Goal: Task Accomplishment & Management: Manage account settings

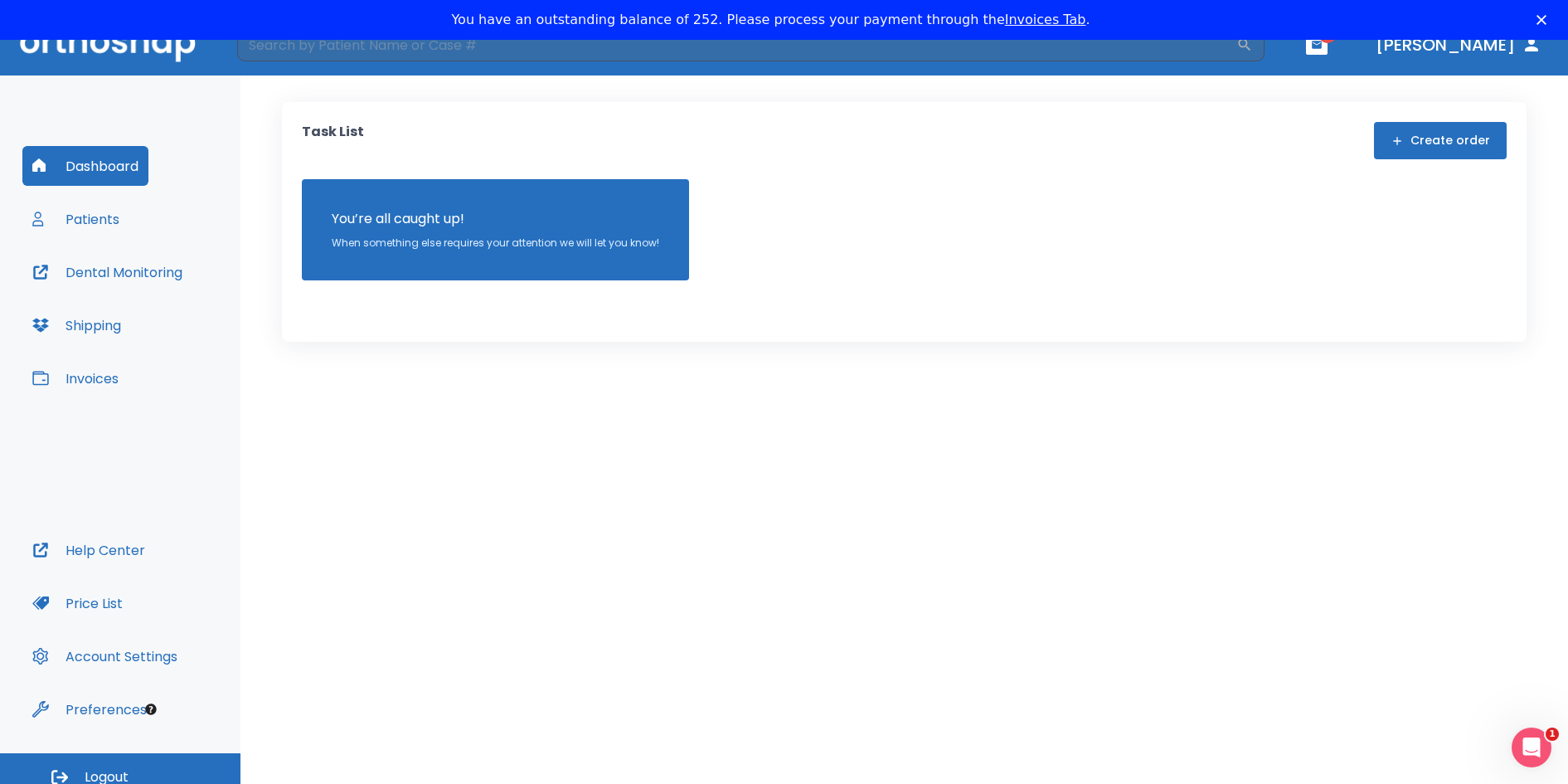
scroll to position [40, 0]
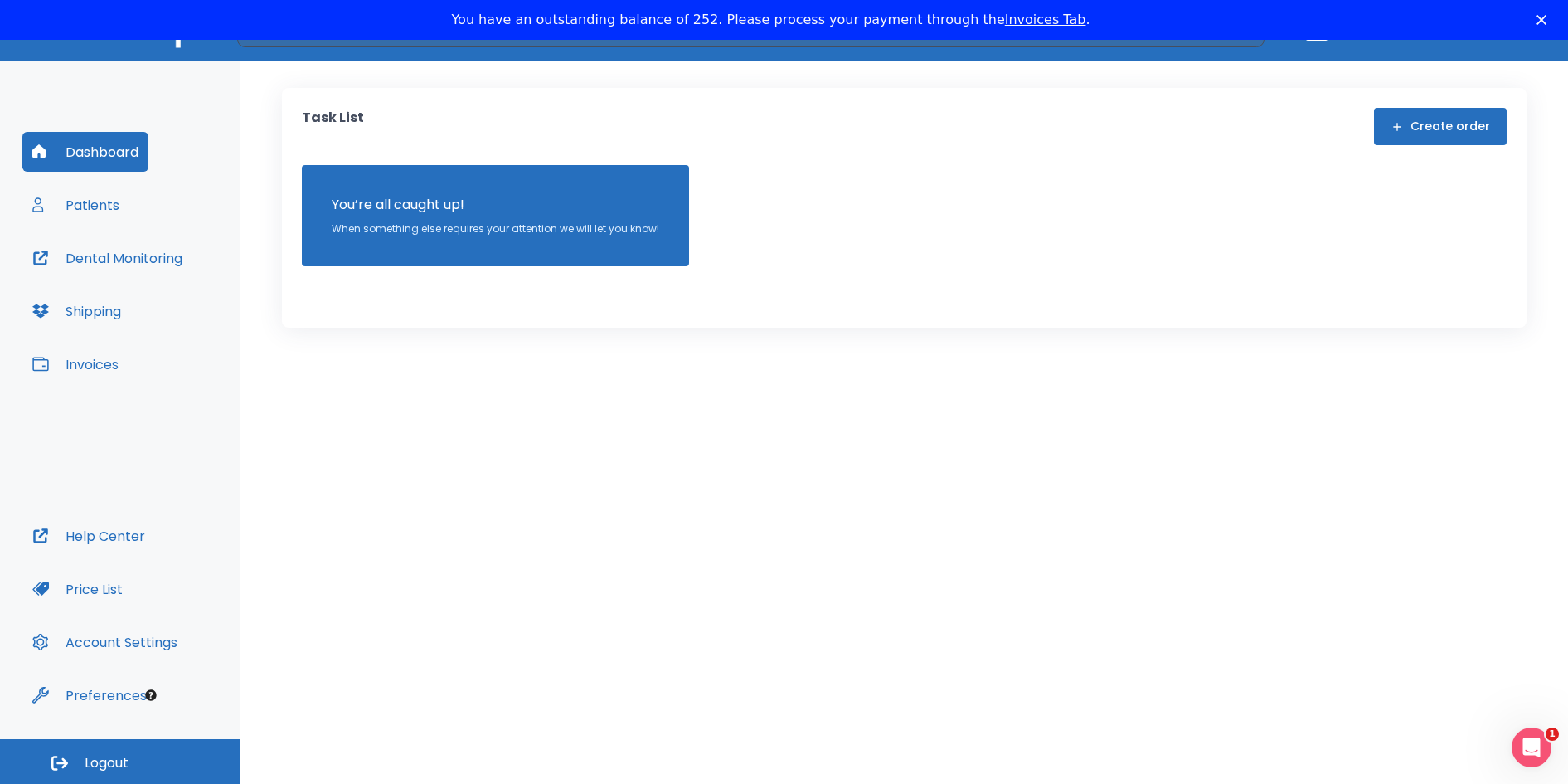
click at [108, 202] on button "Patients" at bounding box center [75, 204] width 107 height 40
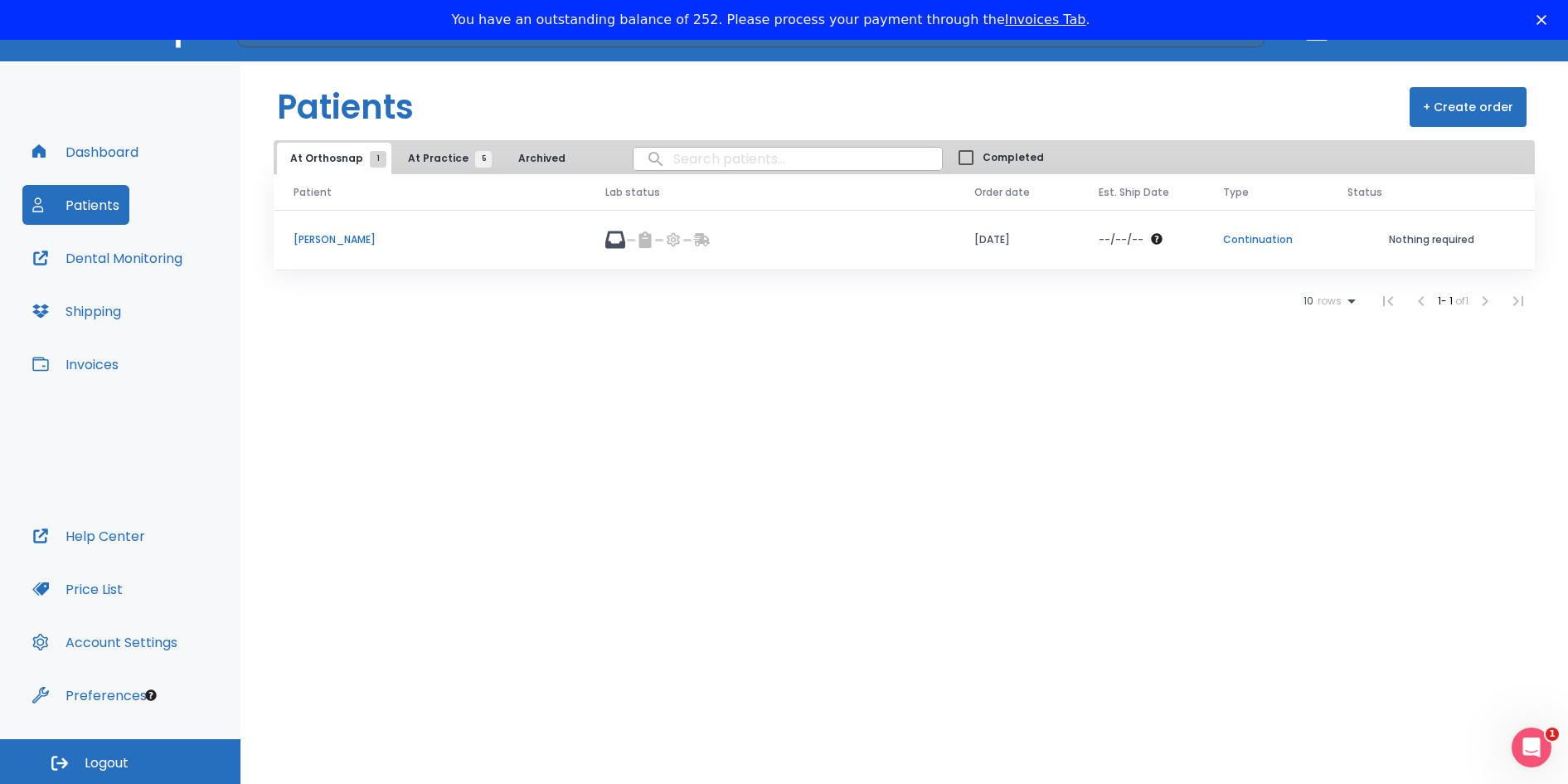
click at [336, 239] on p "Brock Stravolo" at bounding box center [430, 239] width 272 height 15
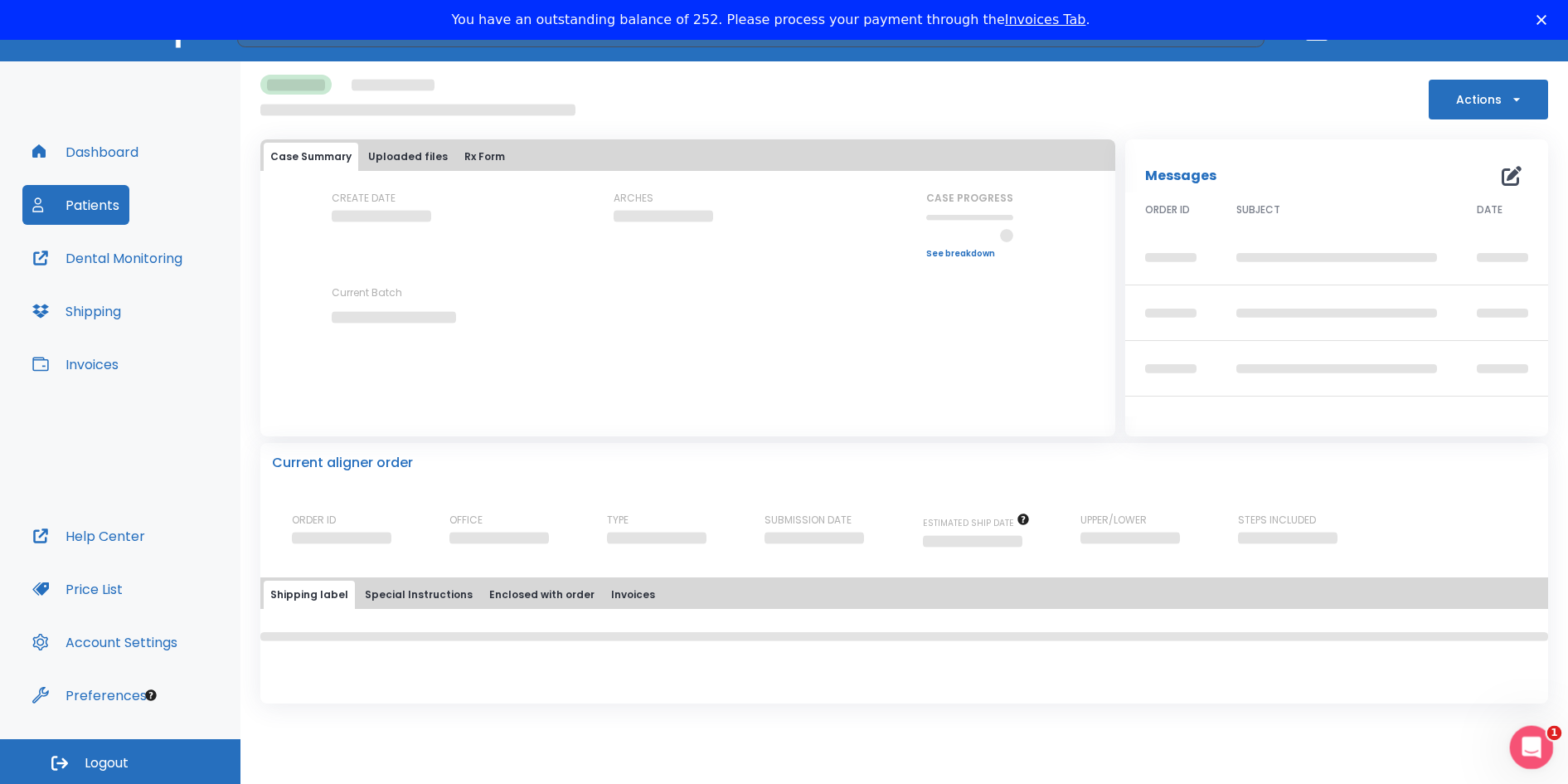
click at [1526, 740] on icon "Open Intercom Messenger" at bounding box center [1529, 745] width 27 height 27
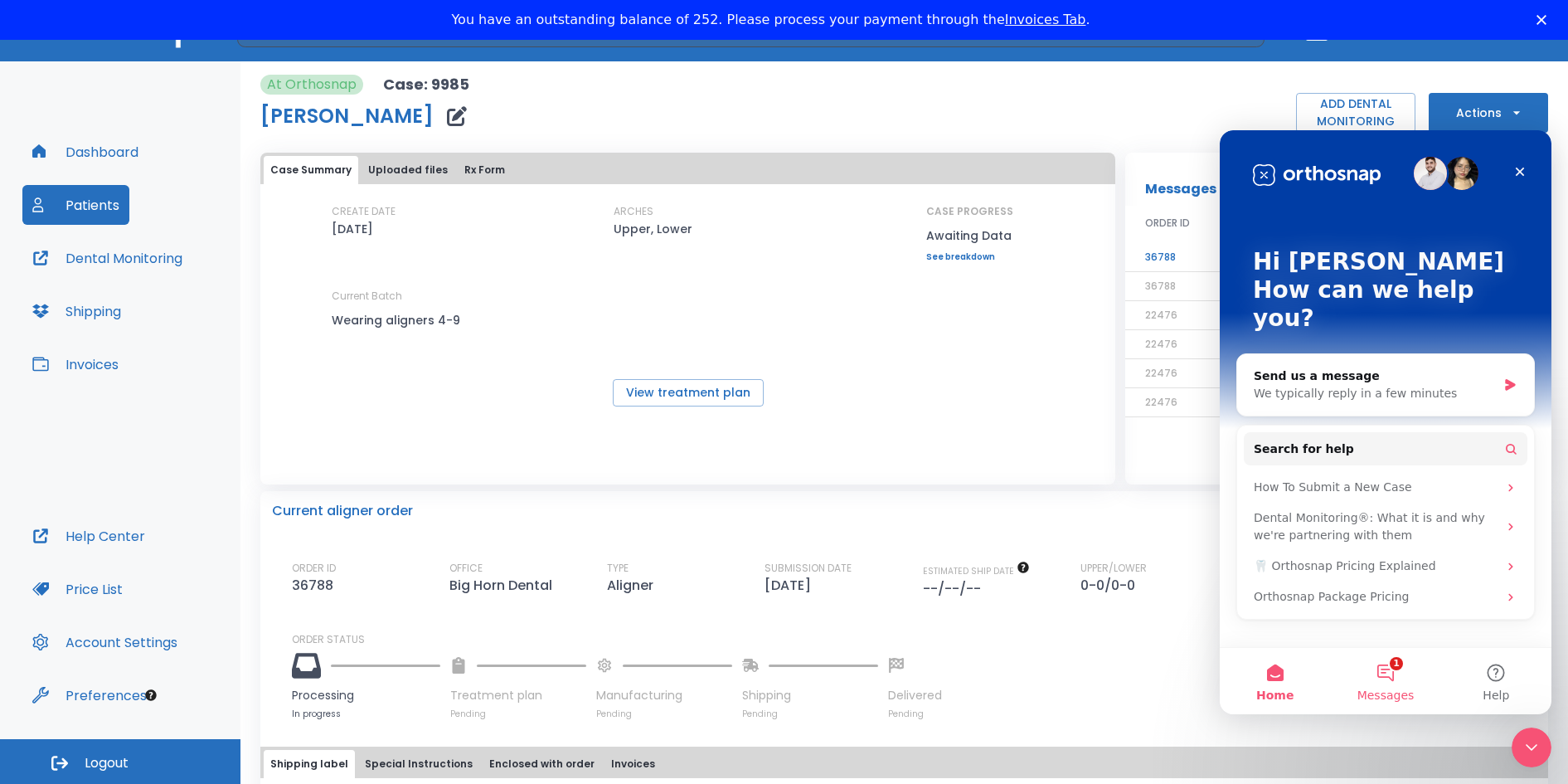
click at [1394, 670] on button "1 Messages" at bounding box center [1385, 681] width 110 height 67
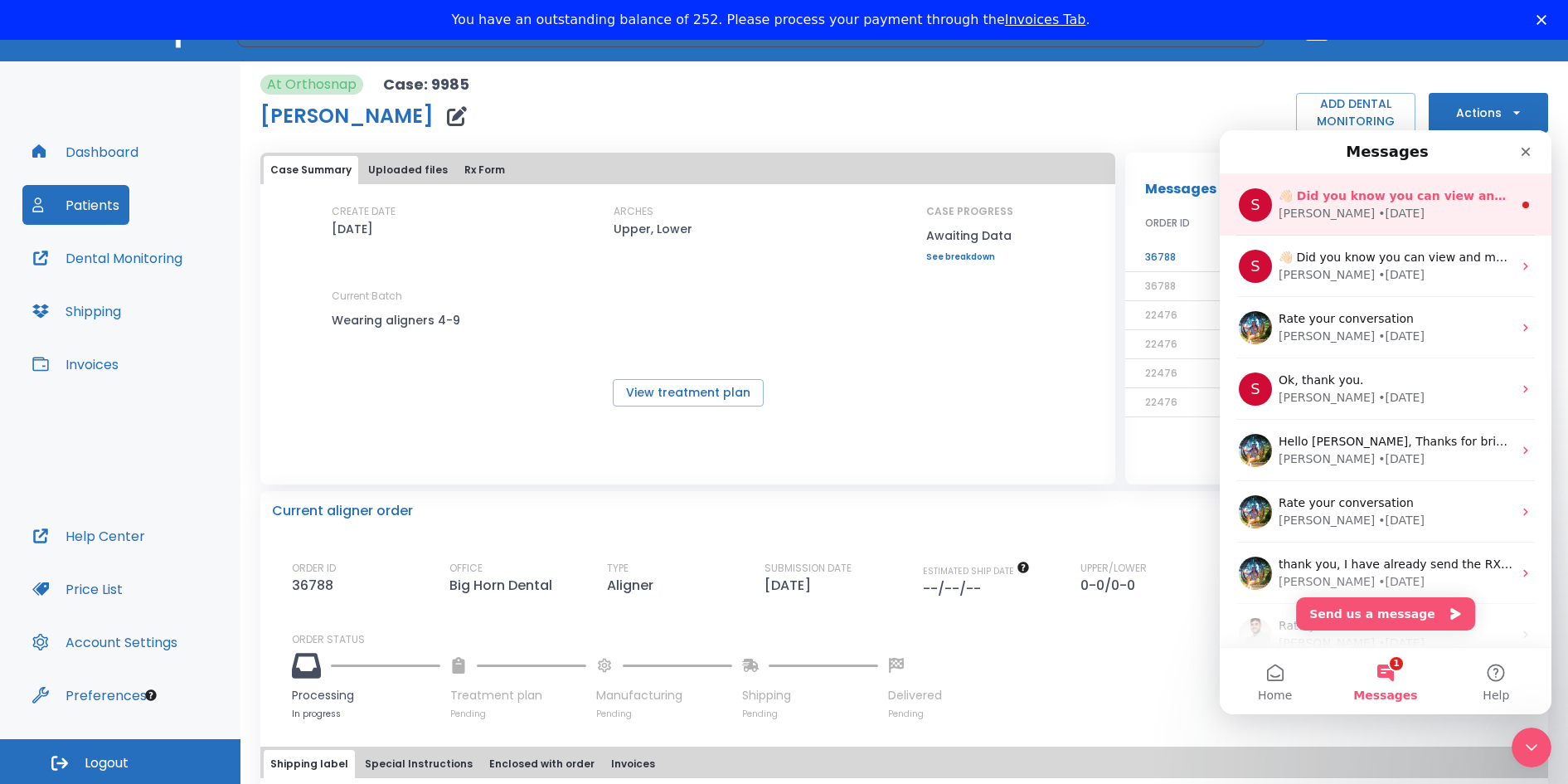
click at [1404, 222] on div "S 👋🏻 Did you know you can view and manage your patient scans anywhere using the…" at bounding box center [1385, 205] width 331 height 62
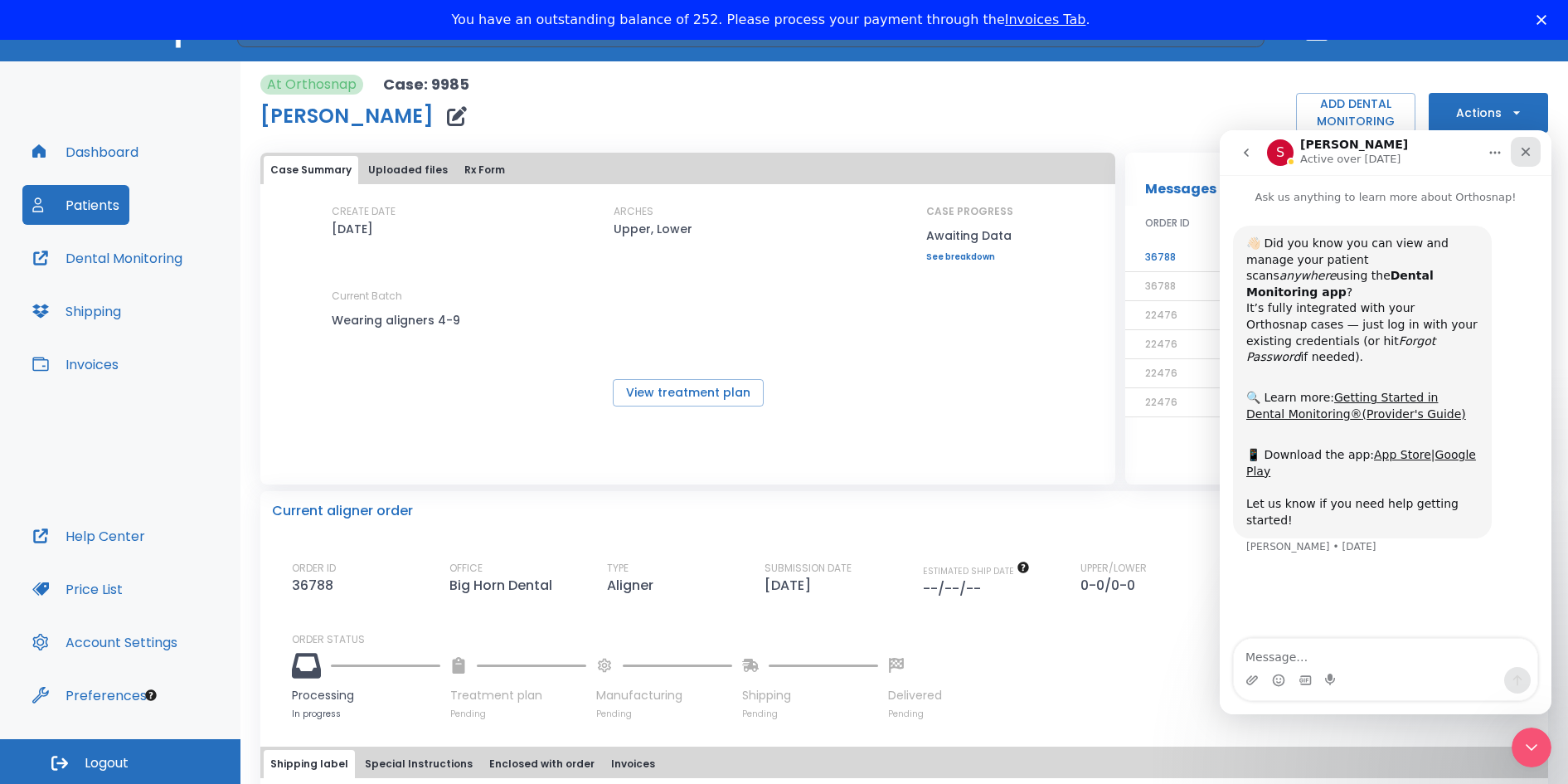
click at [1522, 149] on icon "Close" at bounding box center [1525, 152] width 14 height 14
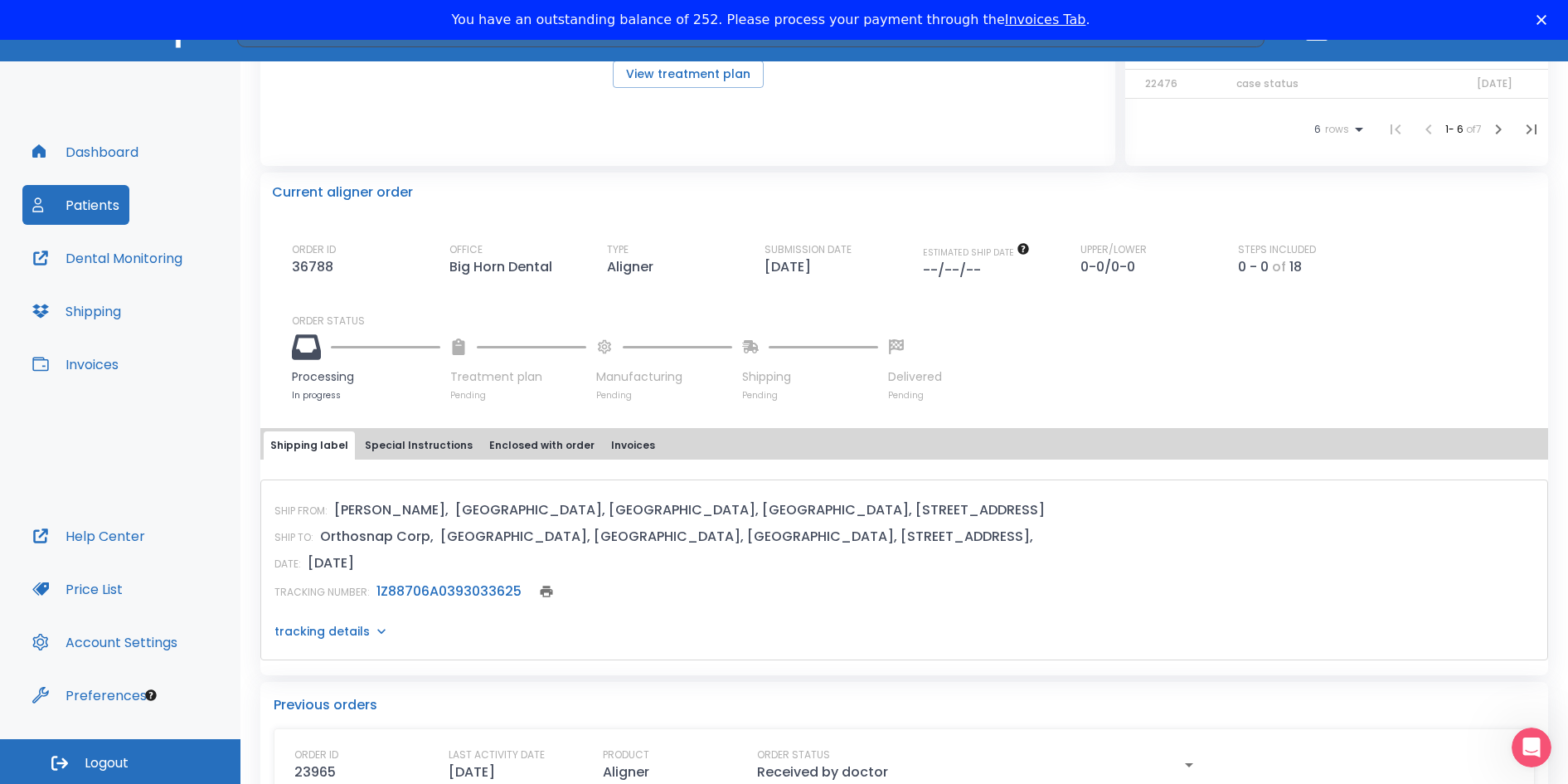
scroll to position [27, 0]
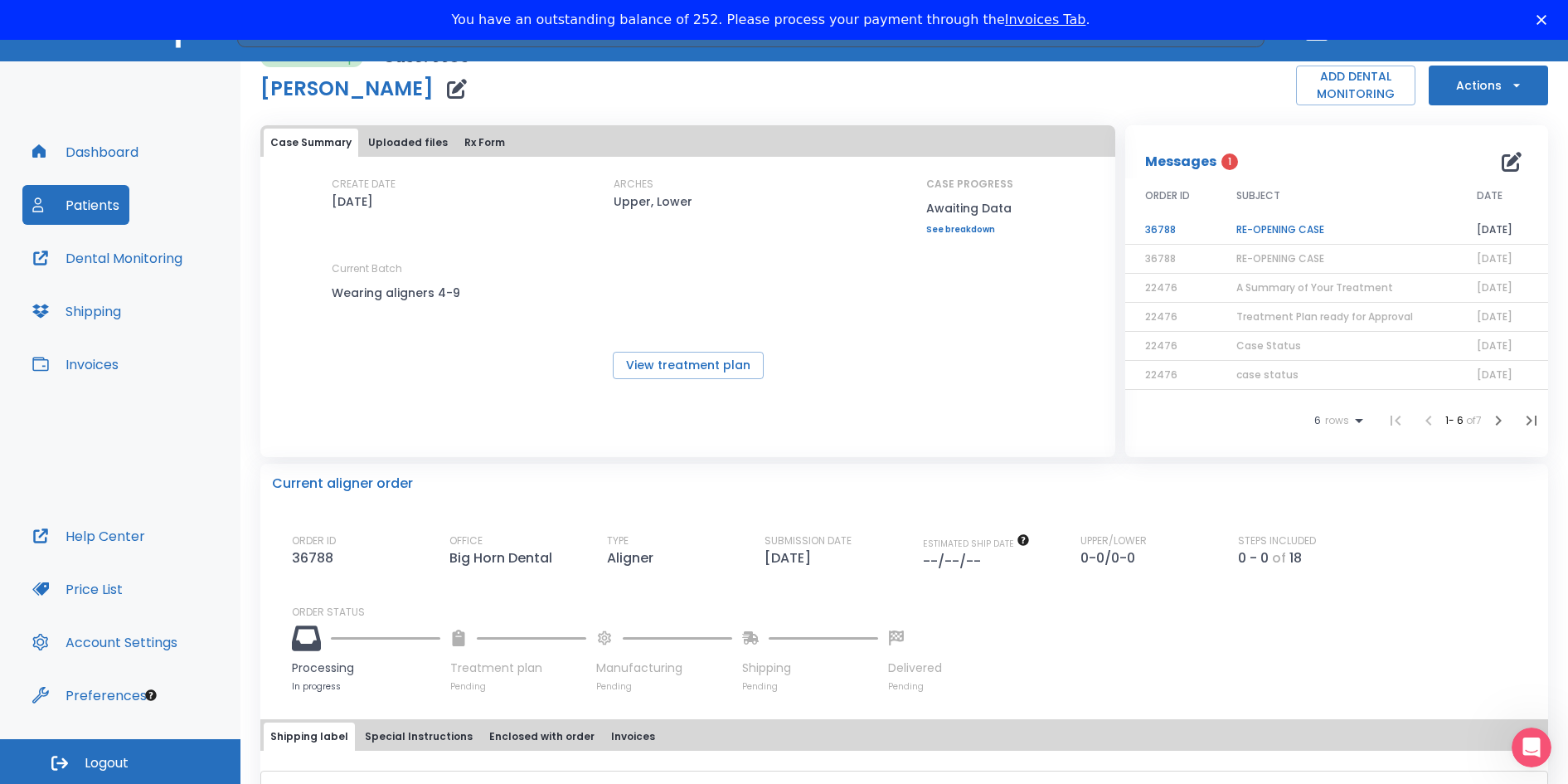
click at [1261, 229] on td "RE-OPENING CASE" at bounding box center [1336, 230] width 241 height 29
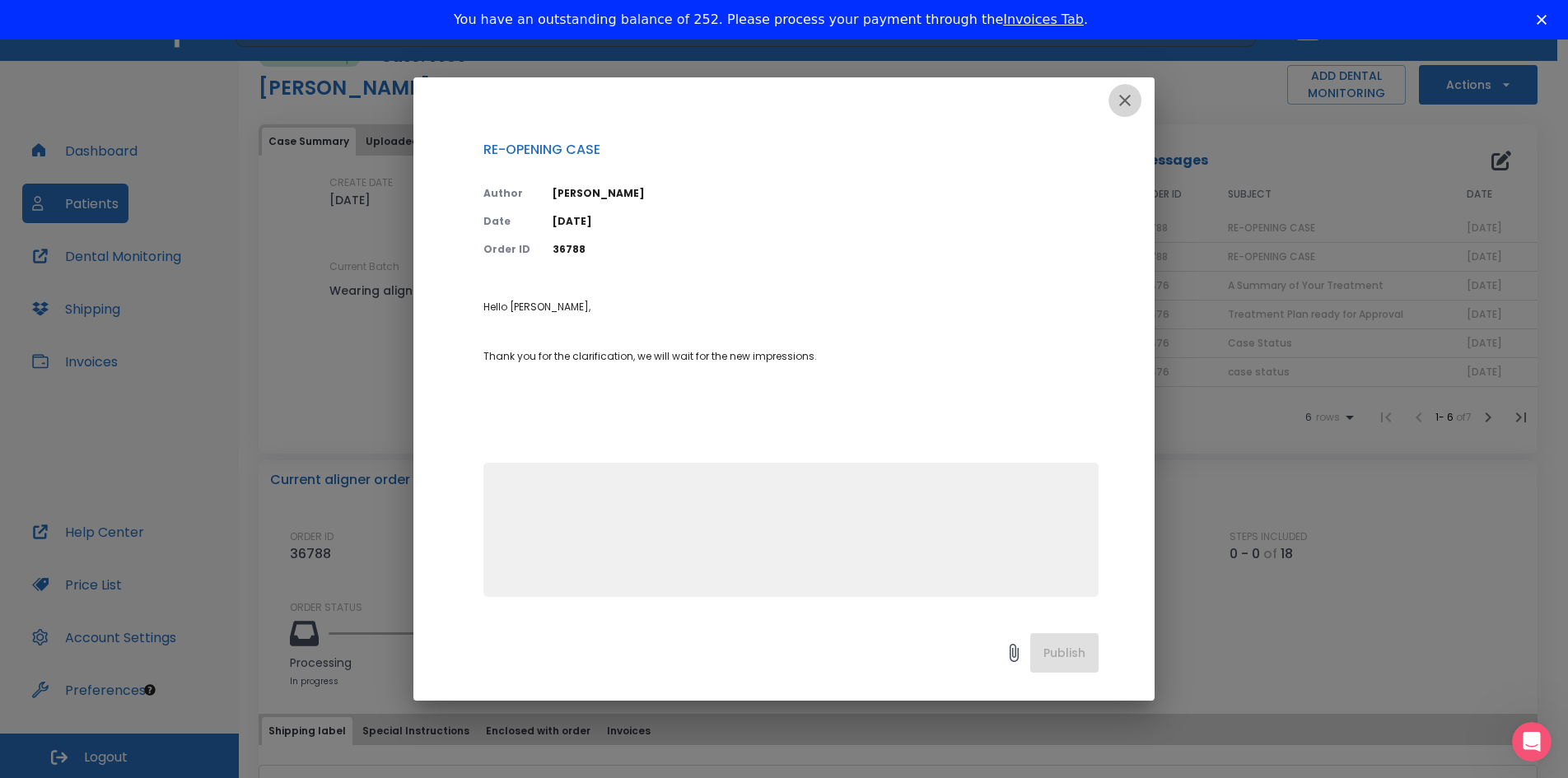
click at [1123, 98] on icon "button" at bounding box center [1125, 100] width 20 height 20
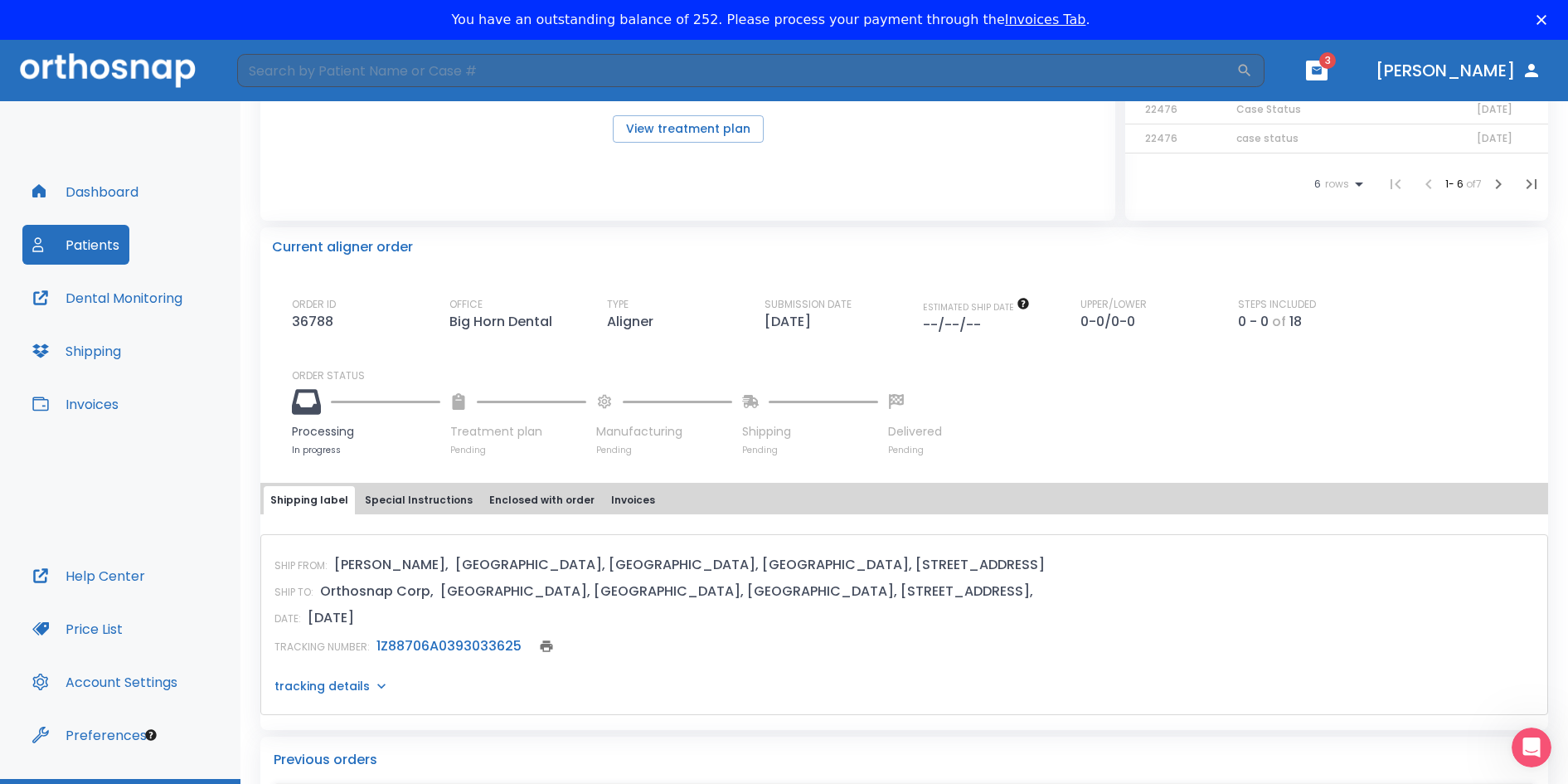
scroll to position [0, 0]
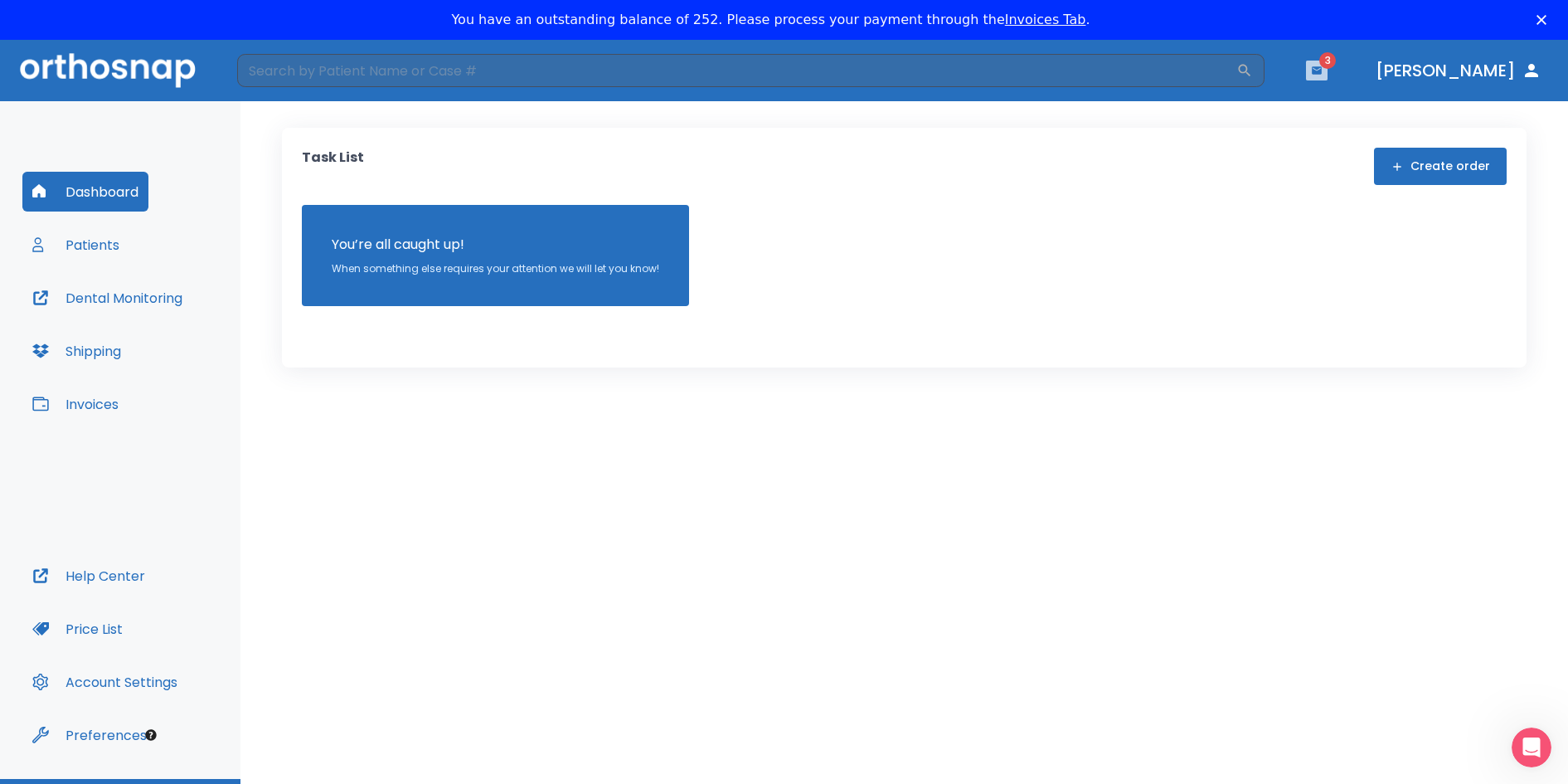
click at [1323, 67] on icon "button" at bounding box center [1317, 71] width 12 height 12
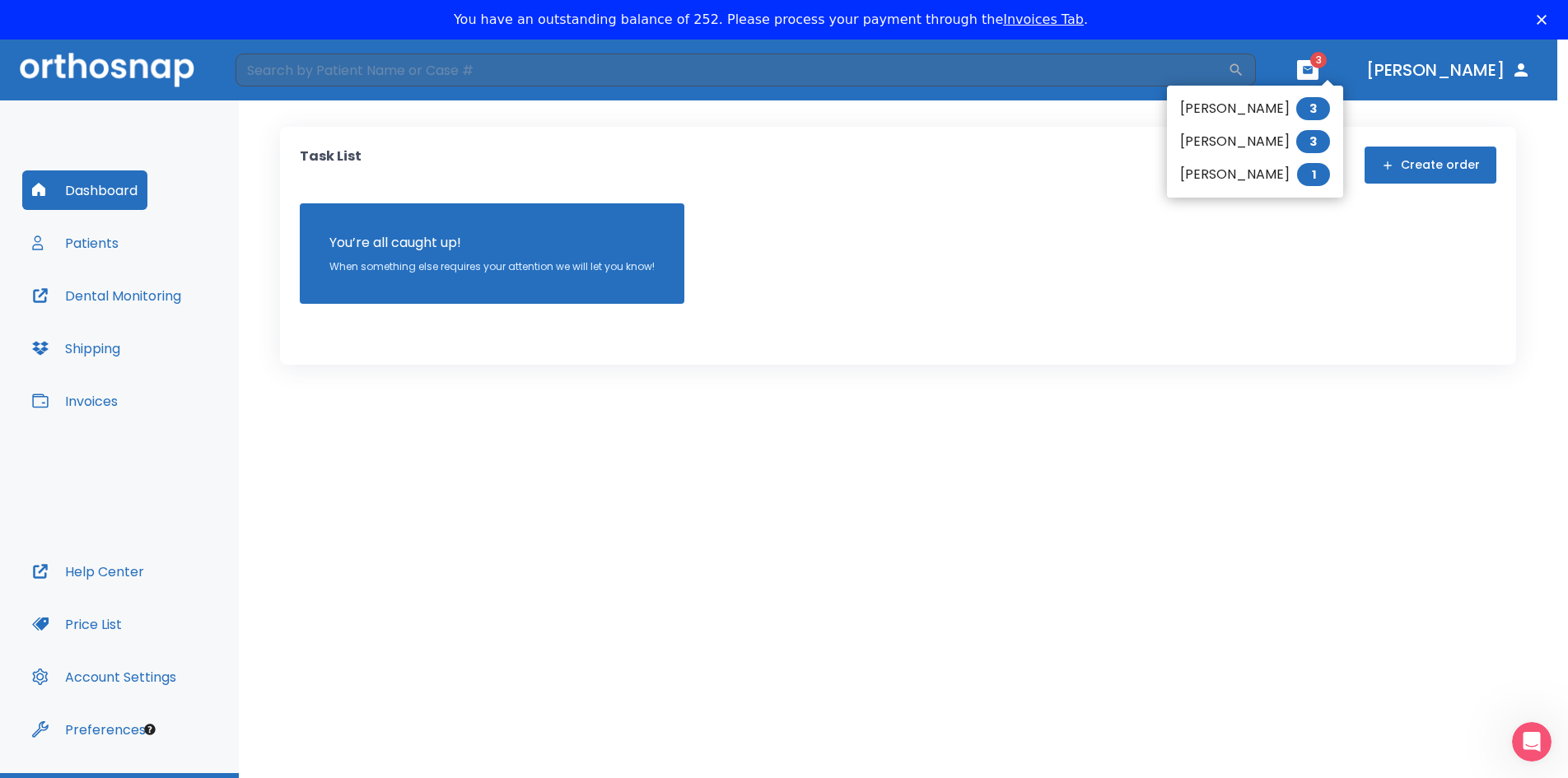
click at [1247, 180] on li "[PERSON_NAME] 1" at bounding box center [1255, 175] width 177 height 33
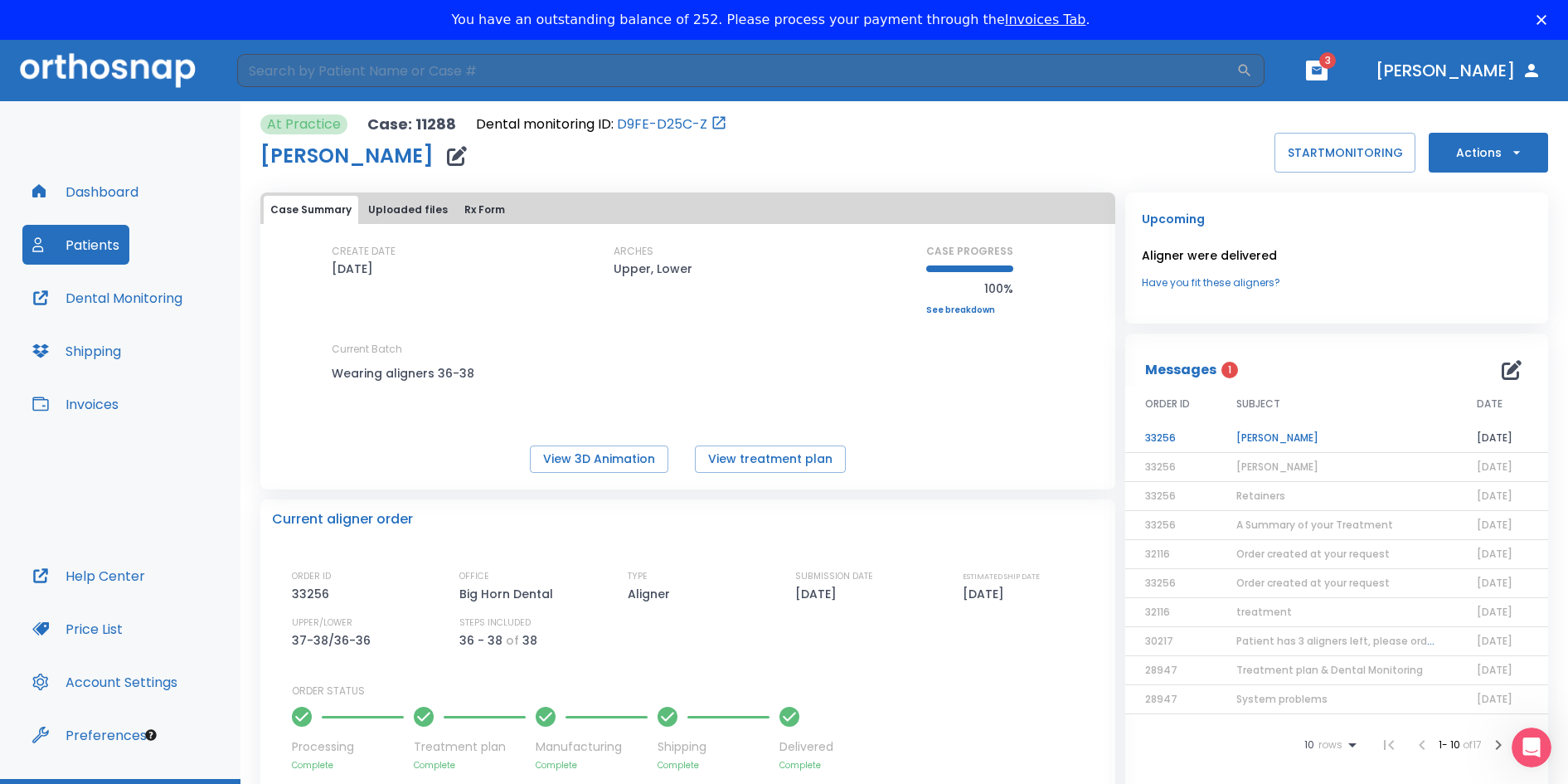
click at [1272, 433] on td "[PERSON_NAME]" at bounding box center [1336, 439] width 241 height 29
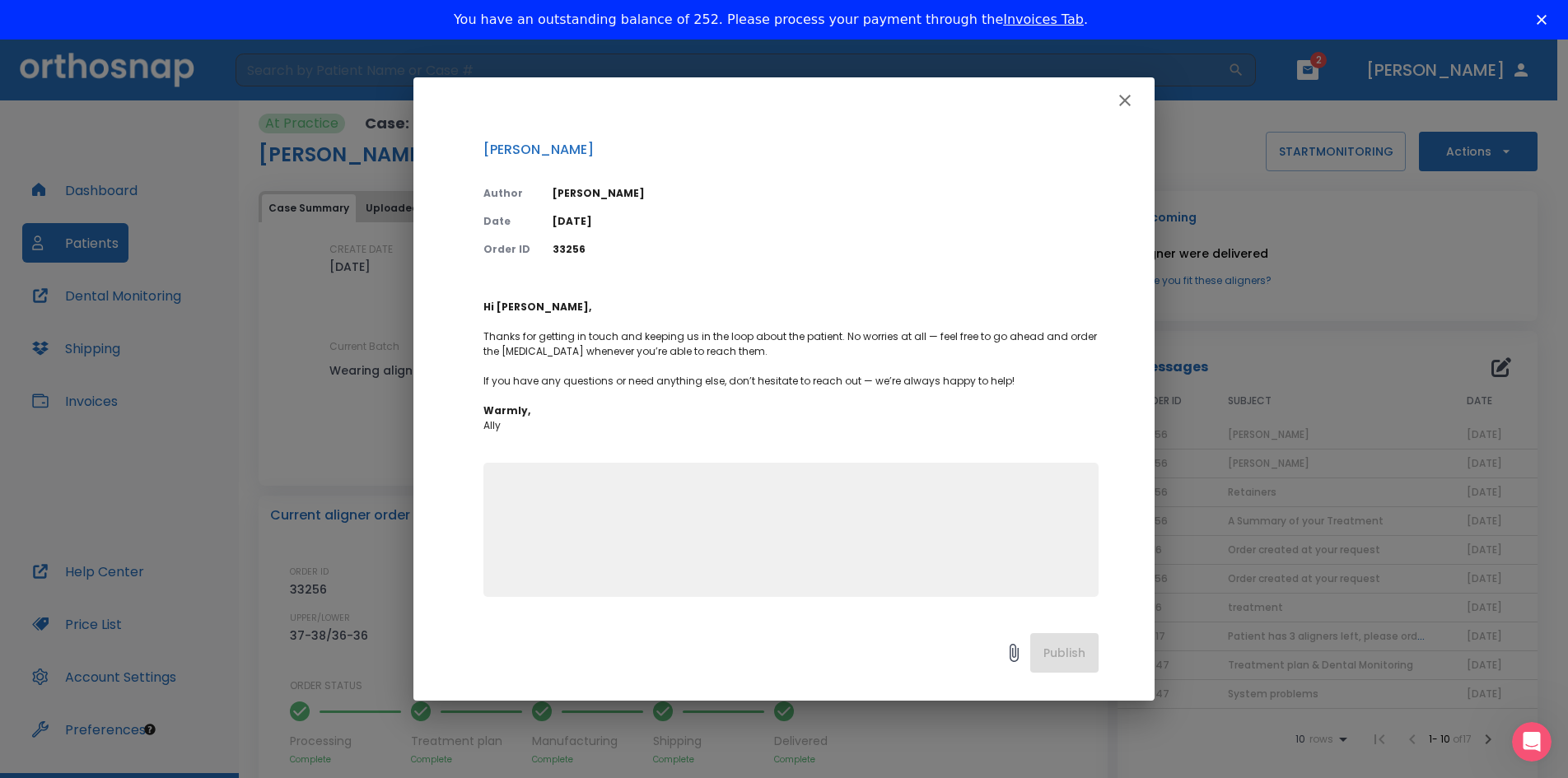
click at [632, 522] on textarea at bounding box center [791, 536] width 596 height 113
type textarea "thank you!"
click at [1067, 652] on button "Publish" at bounding box center [1064, 652] width 68 height 39
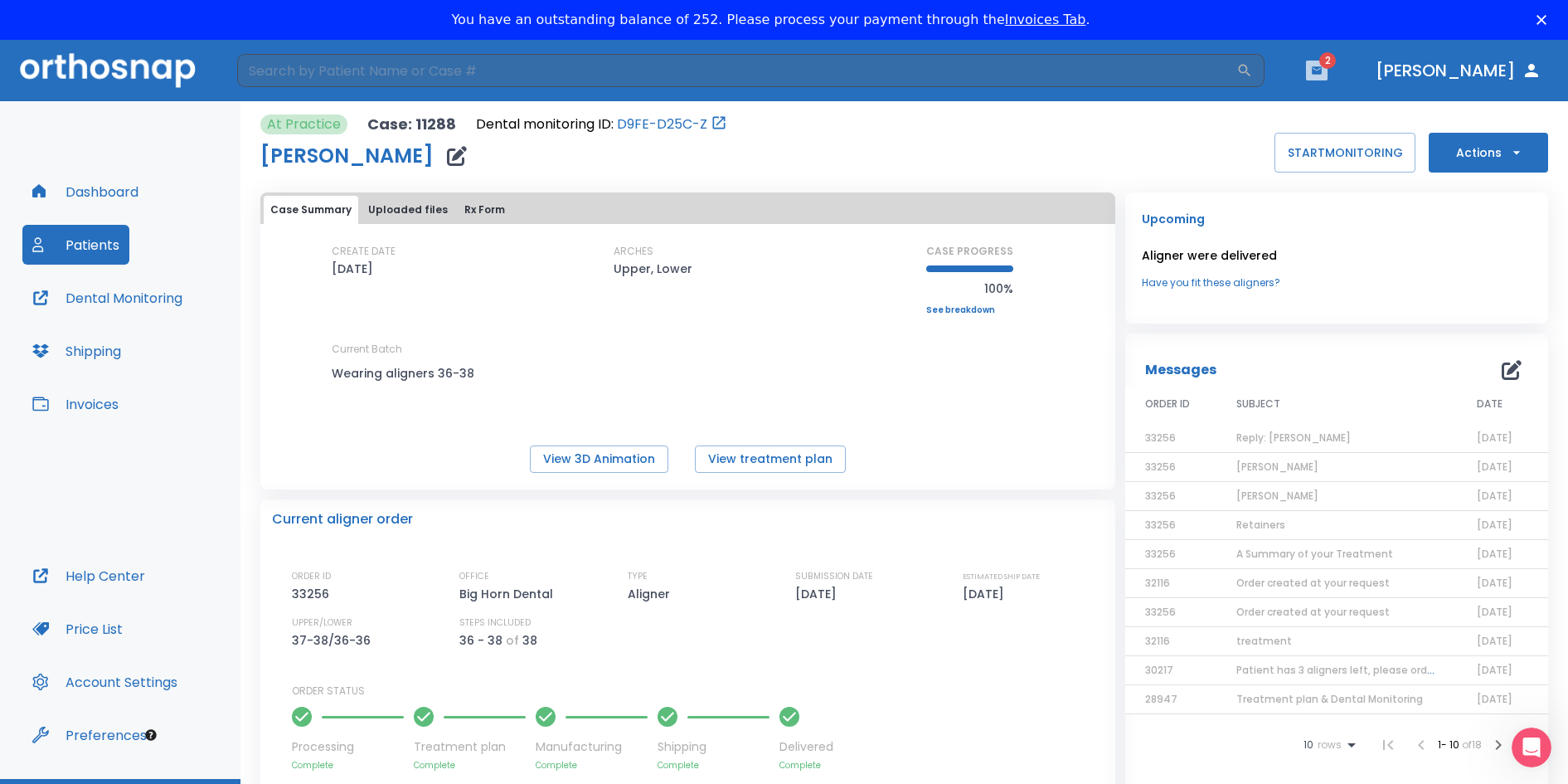
click at [1327, 72] on button "button" at bounding box center [1317, 71] width 21 height 20
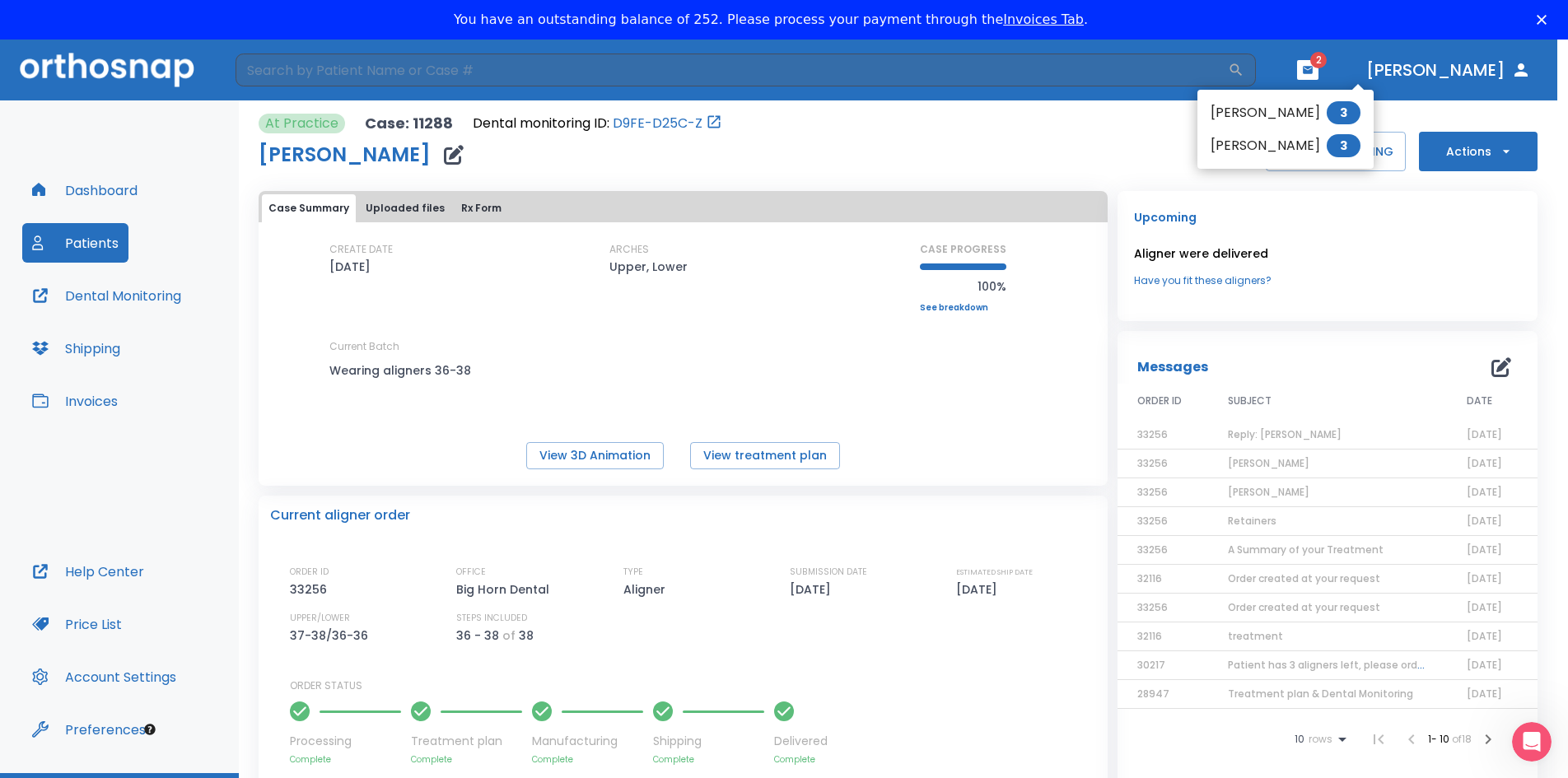
click at [1307, 144] on li "[PERSON_NAME] 3" at bounding box center [1286, 146] width 177 height 33
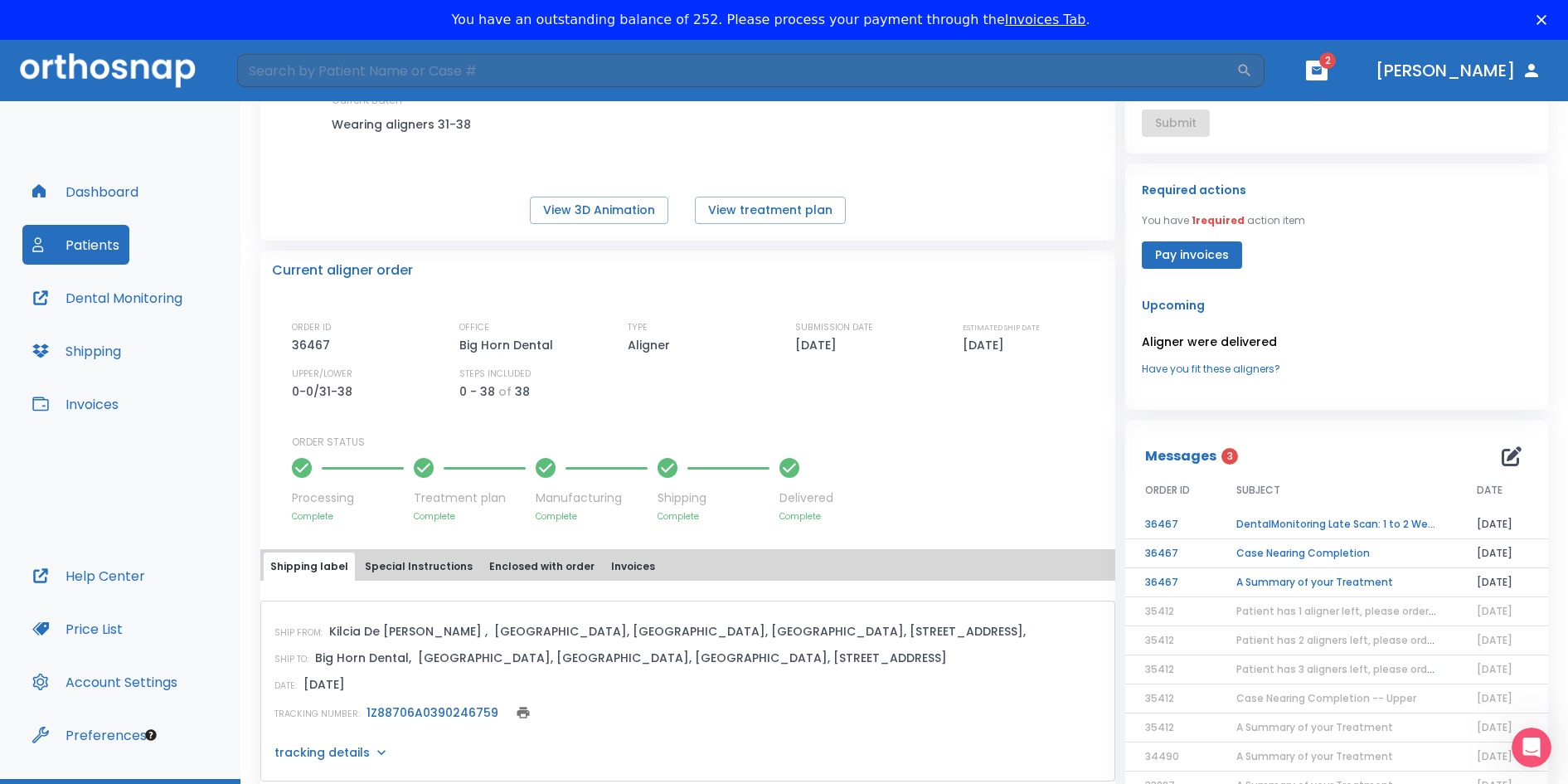
scroll to position [166, 0]
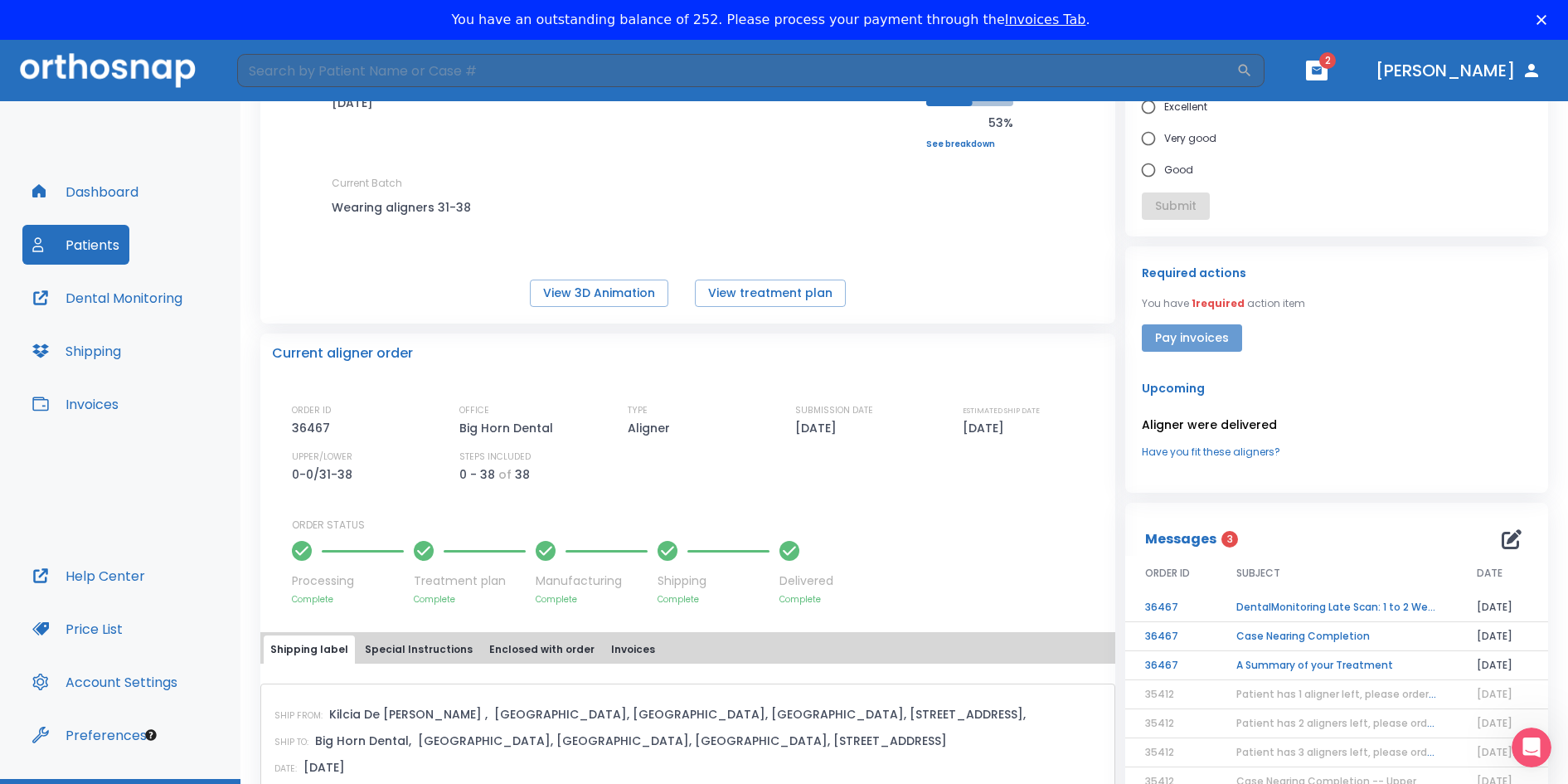
click at [1184, 340] on button "Pay invoices" at bounding box center [1192, 338] width 100 height 27
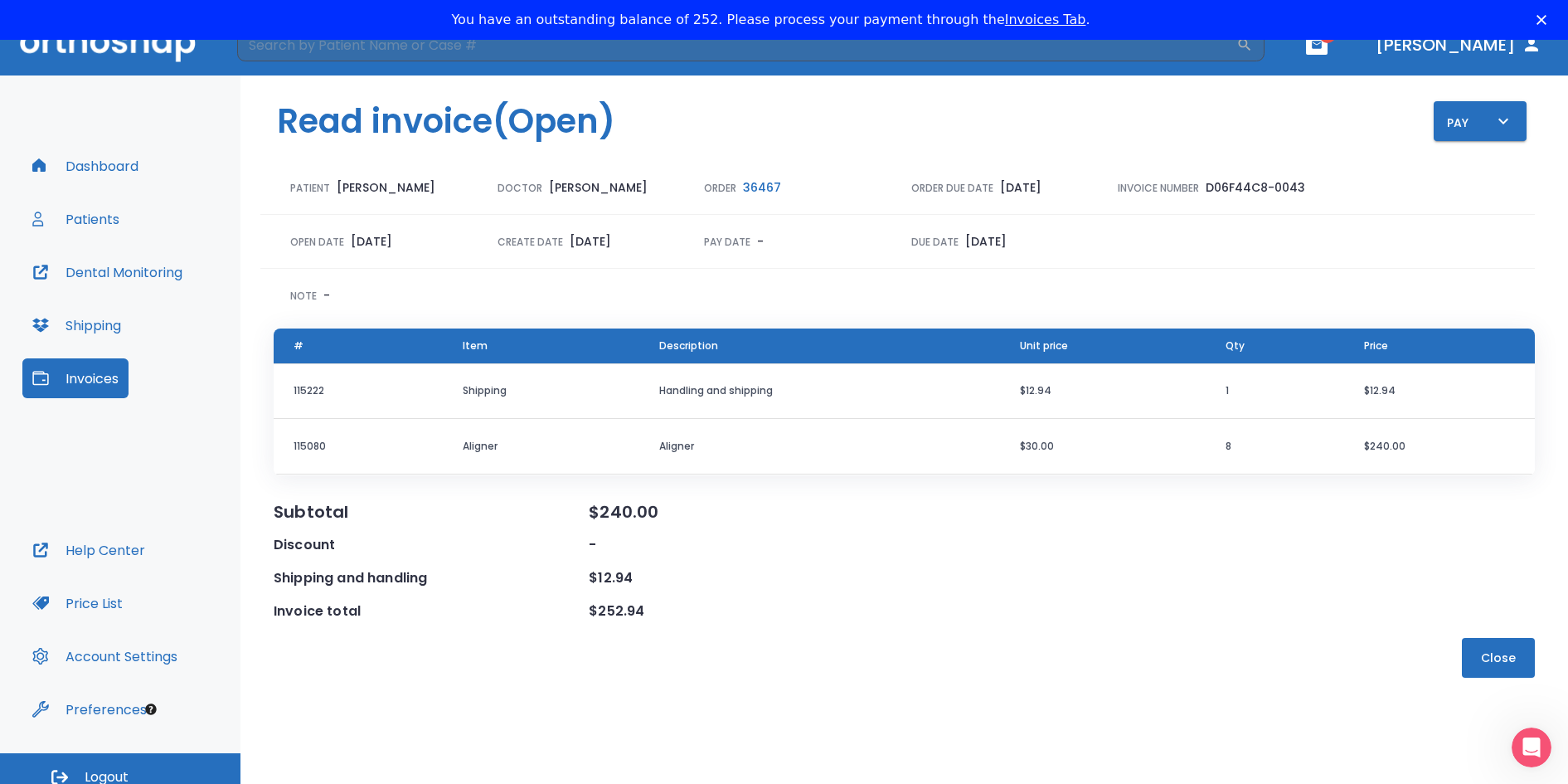
scroll to position [40, 0]
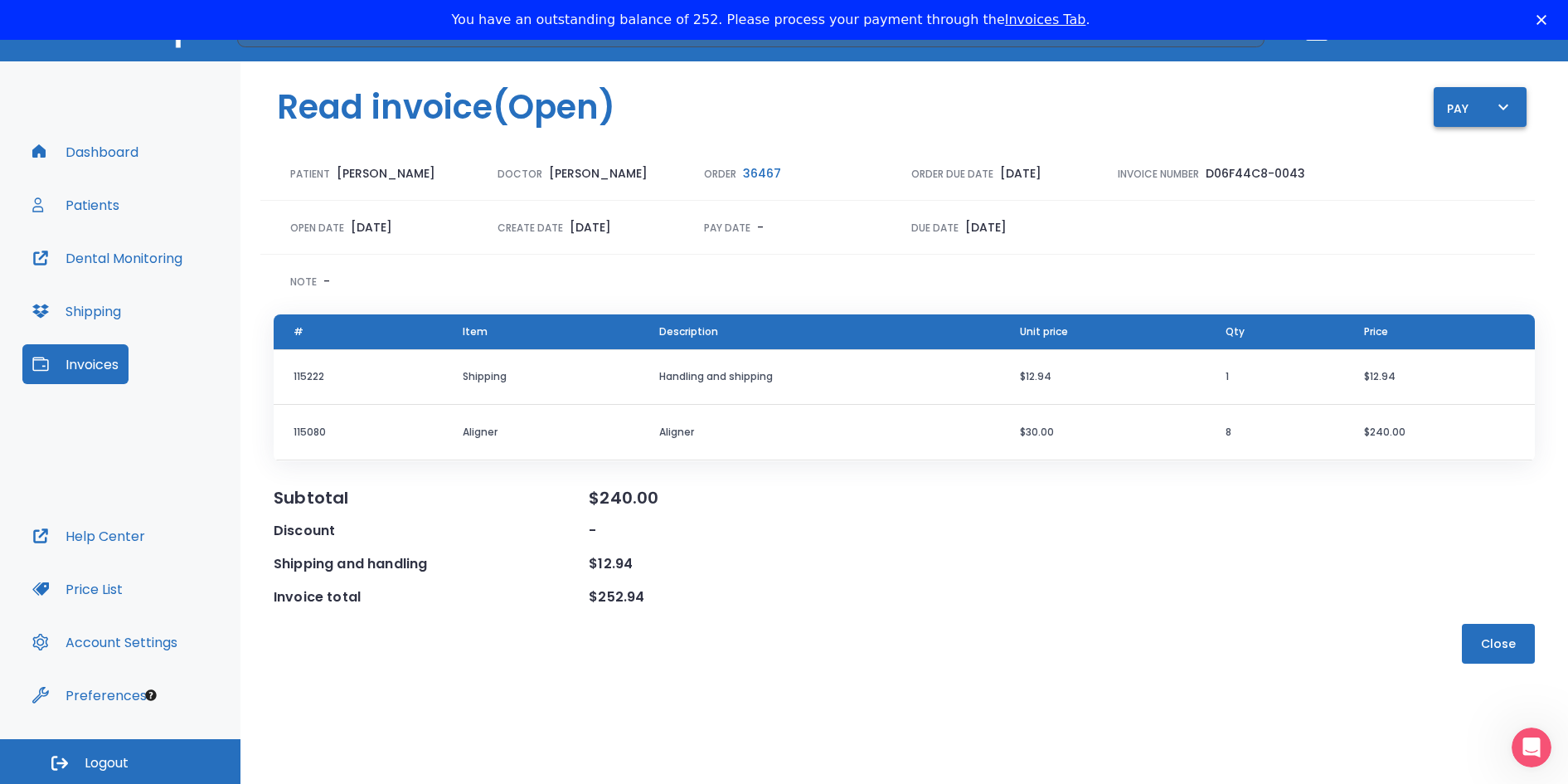
click at [1478, 111] on div "Pay" at bounding box center [1480, 106] width 67 height 20
click at [1489, 162] on li "Pay online by CC" at bounding box center [1489, 154] width 112 height 42
